Goal: Book appointment/travel/reservation

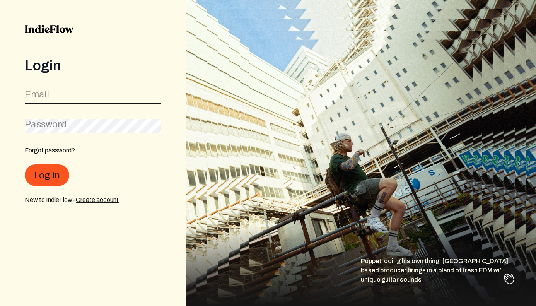
type input "[EMAIL_ADDRESS][DOMAIN_NAME]"
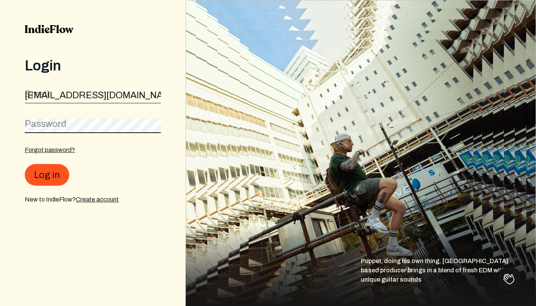
click at [46, 175] on button "Log in" at bounding box center [47, 175] width 45 height 22
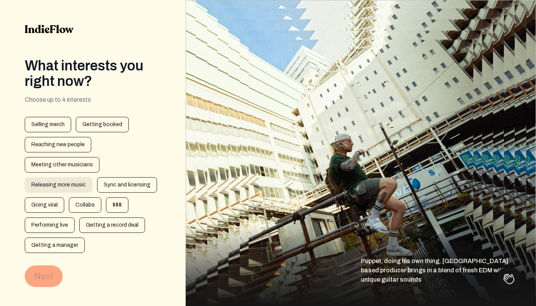
click at [62, 180] on div "Releasing more music" at bounding box center [59, 184] width 68 height 15
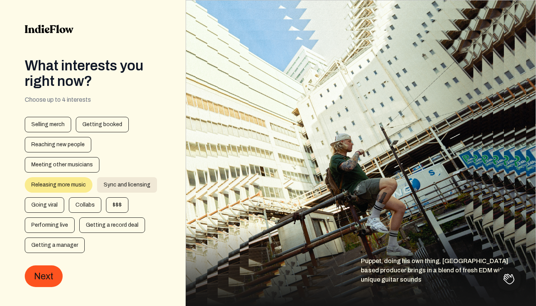
click at [127, 180] on div "Sync and licensing" at bounding box center [127, 184] width 60 height 15
click at [53, 204] on div "Going viral" at bounding box center [44, 204] width 39 height 15
click at [62, 223] on div "Performing live" at bounding box center [50, 225] width 50 height 15
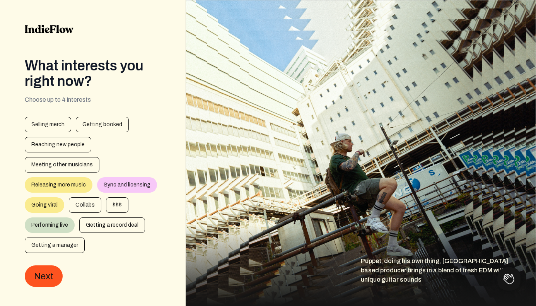
click at [60, 185] on div "Releasing more music" at bounding box center [59, 184] width 68 height 15
click at [75, 181] on div "Releasing more music" at bounding box center [59, 184] width 68 height 15
click at [76, 182] on div "Releasing more music" at bounding box center [59, 184] width 68 height 15
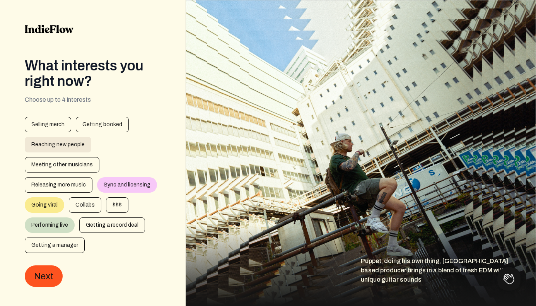
click at [77, 146] on div "Reaching new people" at bounding box center [58, 144] width 67 height 15
click at [101, 225] on div "Getting a record deal" at bounding box center [112, 225] width 66 height 15
click at [52, 202] on div "Going viral" at bounding box center [44, 204] width 39 height 15
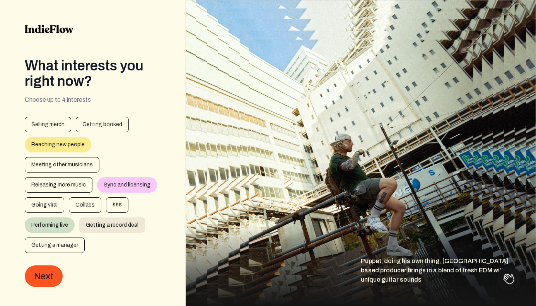
click at [94, 221] on div "Getting a record deal" at bounding box center [112, 225] width 66 height 15
click at [51, 245] on div "Getting a manager" at bounding box center [55, 245] width 60 height 15
click at [100, 223] on div "Getting a record deal" at bounding box center [112, 225] width 66 height 15
click at [69, 247] on div "Getting a manager" at bounding box center [55, 245] width 60 height 15
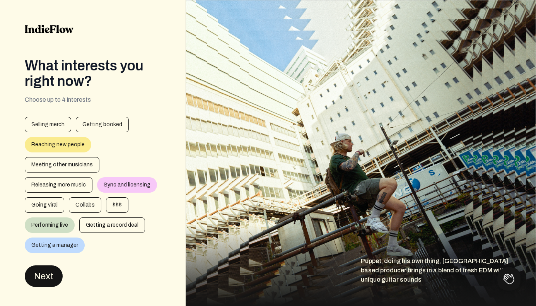
click at [57, 280] on button "Next" at bounding box center [44, 277] width 38 height 22
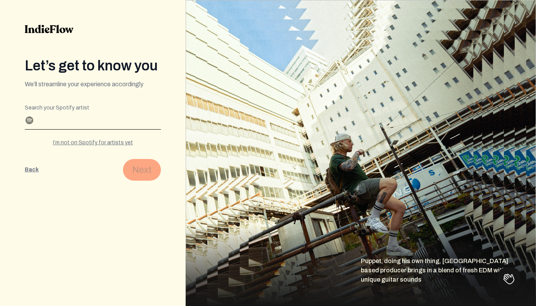
click at [86, 125] on input "Search your Spotify artist" at bounding box center [93, 123] width 136 height 12
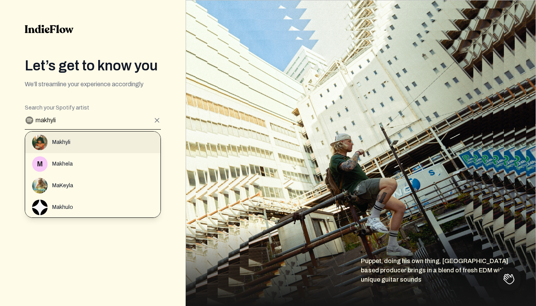
type input "makhyli"
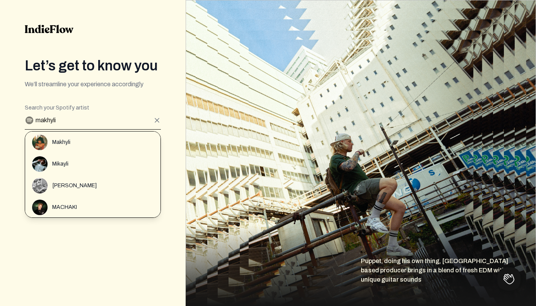
click at [66, 147] on div "Makhyli" at bounding box center [96, 142] width 128 height 15
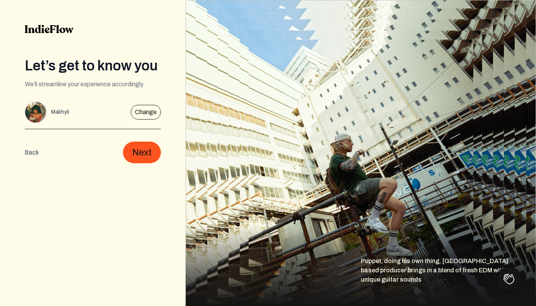
click at [138, 164] on div "Let’s get to know you We’ll streamline your experience accordingly Editable cre…" at bounding box center [93, 153] width 186 height 306
click at [140, 158] on button "Next" at bounding box center [142, 153] width 38 height 22
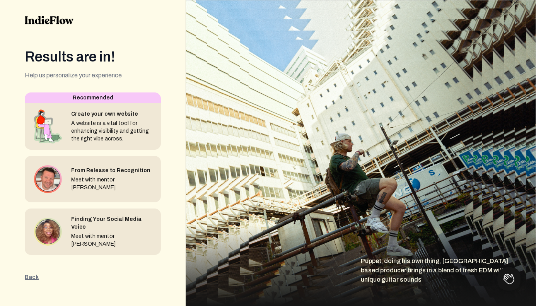
scroll to position [9, 0]
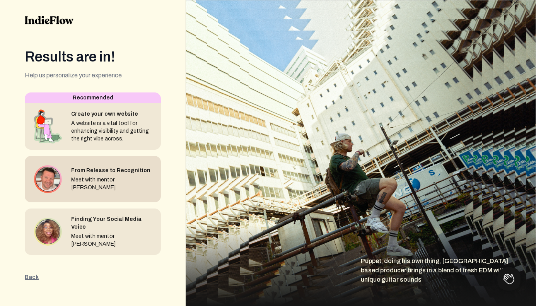
click at [74, 168] on div "From Release to Recognition Meet with mentor [PERSON_NAME]" at bounding box center [93, 179] width 136 height 46
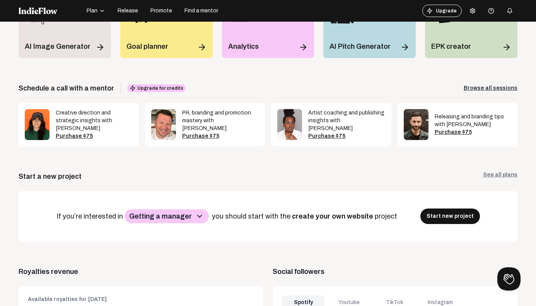
scroll to position [87, 0]
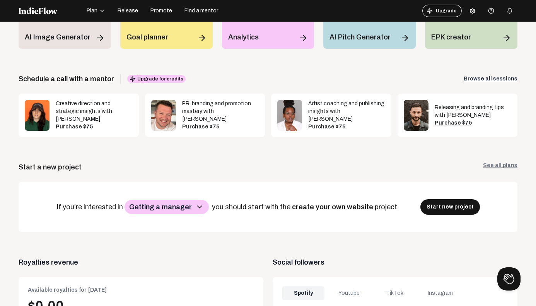
click at [473, 76] on link "Browse all sessions" at bounding box center [491, 79] width 54 height 8
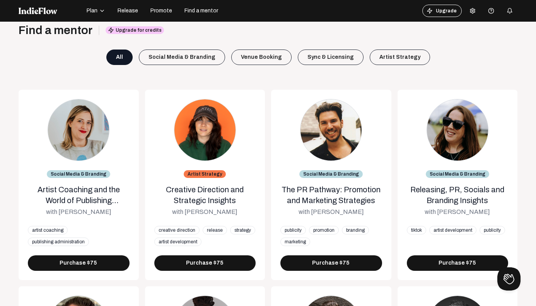
scroll to position [22, 0]
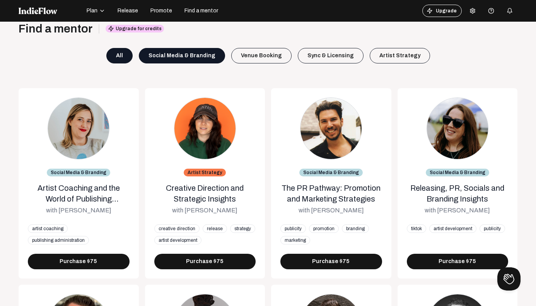
click at [202, 59] on div "Social Media & Branding" at bounding box center [182, 55] width 86 height 15
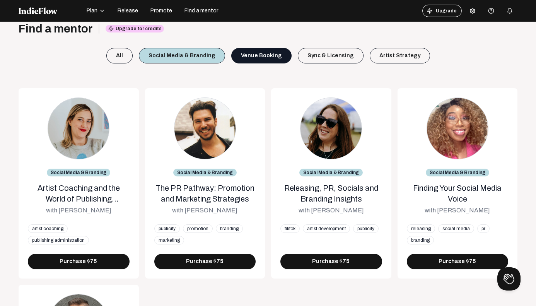
click at [255, 49] on div "Venue Booking" at bounding box center [261, 55] width 60 height 15
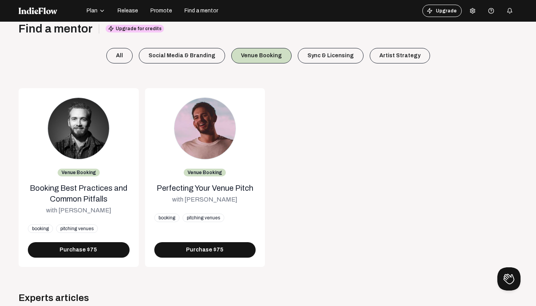
scroll to position [0, 0]
click at [328, 59] on div "Sync & Licensing" at bounding box center [331, 55] width 66 height 15
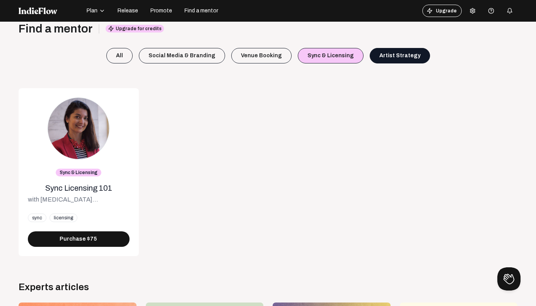
click at [372, 53] on div "Artist Strategy" at bounding box center [400, 55] width 60 height 15
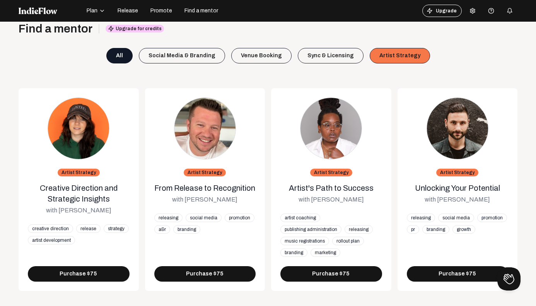
click at [119, 58] on div "All" at bounding box center [119, 55] width 26 height 15
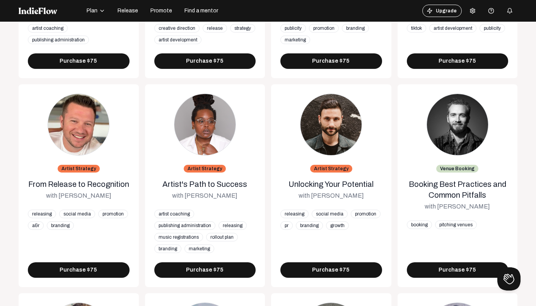
scroll to position [195, 0]
